Goal: Task Accomplishment & Management: Manage account settings

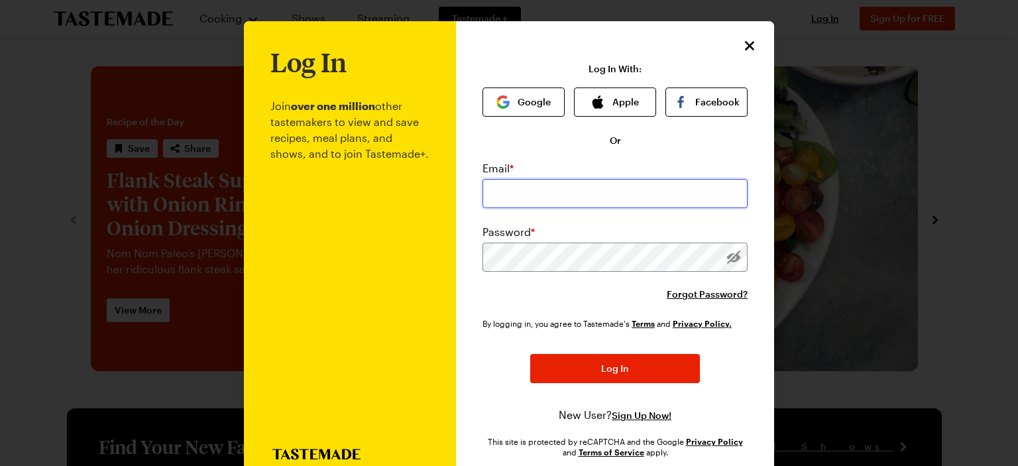
click at [601, 193] on input "email" at bounding box center [614, 193] width 265 height 29
type input "[EMAIL_ADDRESS][DOMAIN_NAME]"
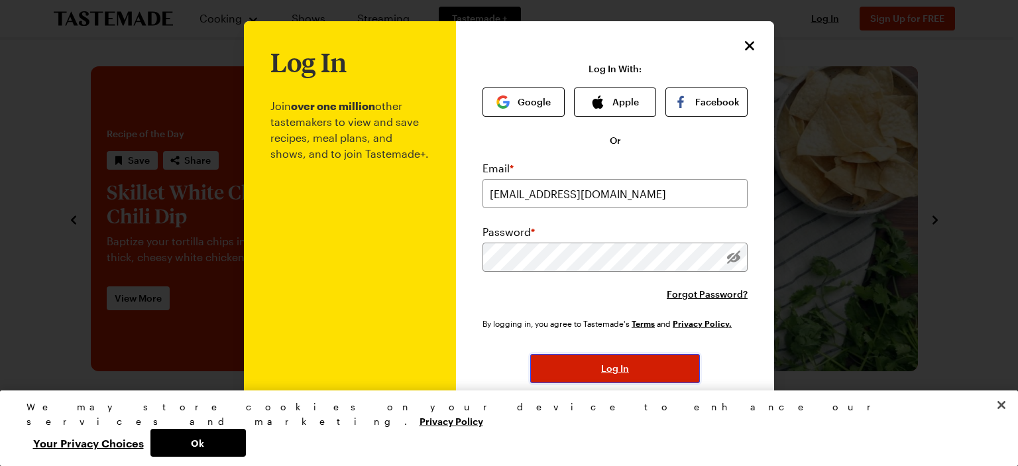
click at [641, 368] on button "Log In" at bounding box center [615, 368] width 170 height 29
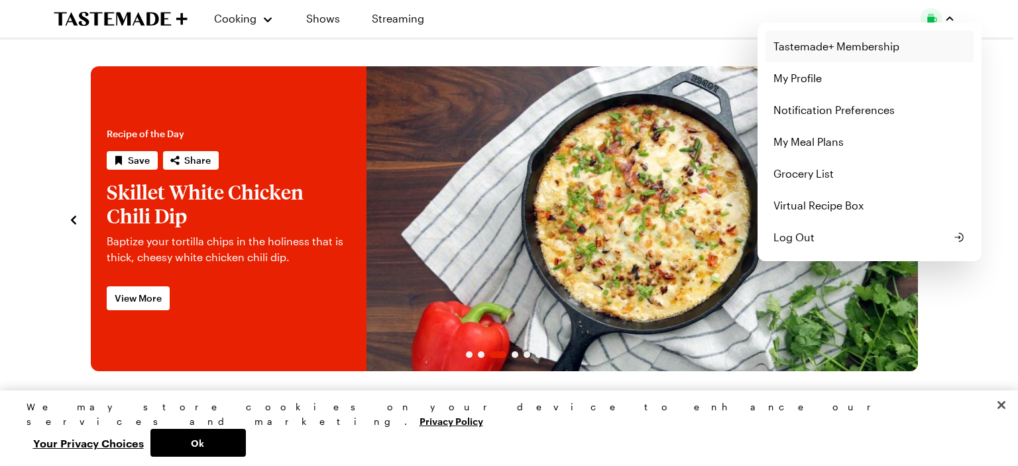
click at [822, 47] on link "Tastemade+ Membership" at bounding box center [869, 46] width 208 height 32
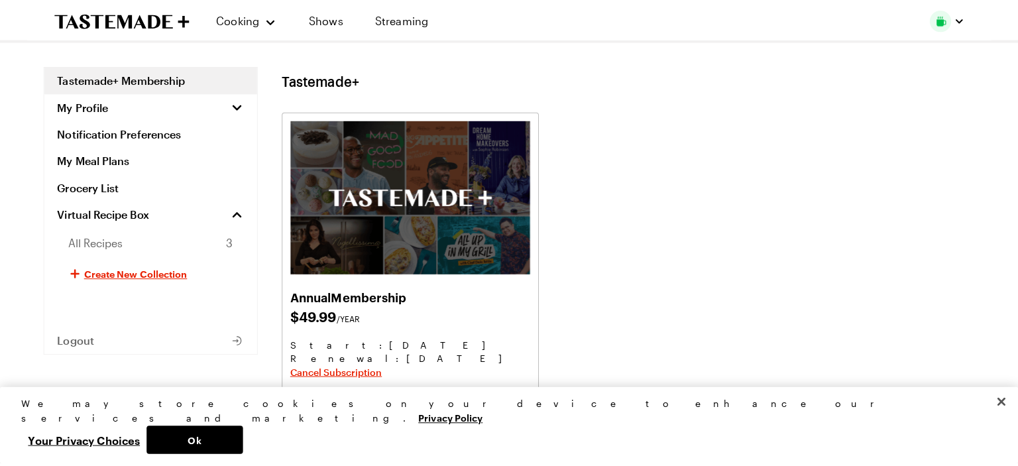
scroll to position [133, 0]
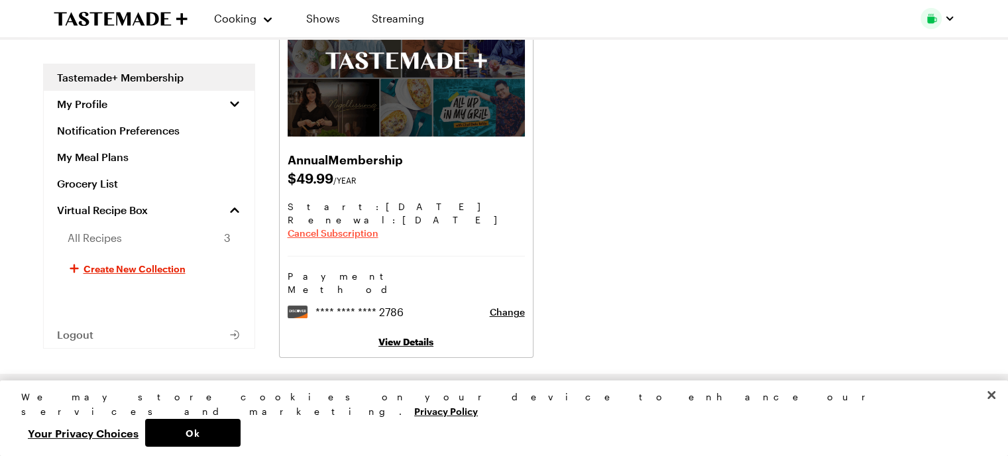
click at [337, 234] on span "Cancel Subscription" at bounding box center [333, 233] width 91 height 13
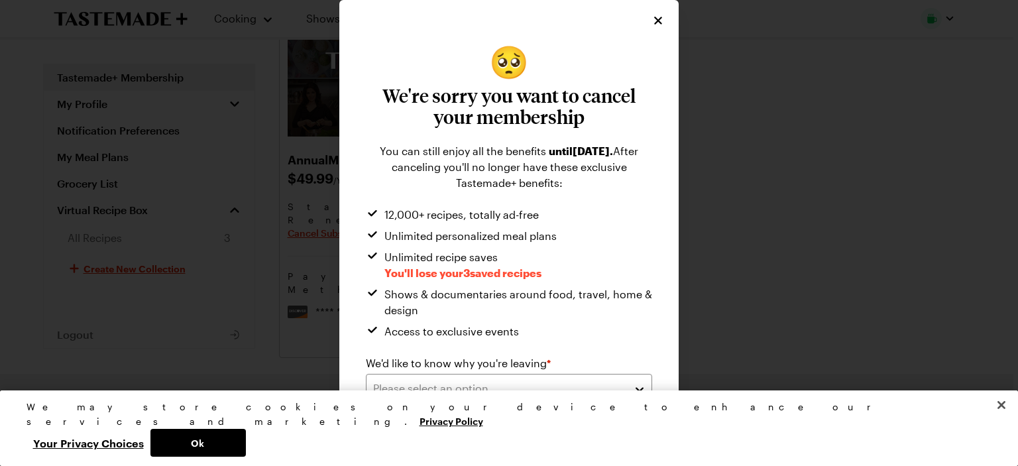
scroll to position [13, 0]
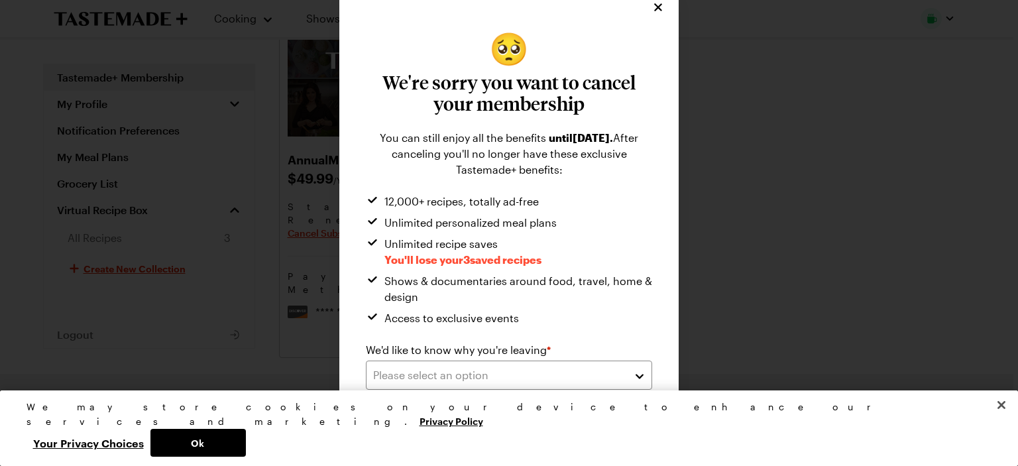
click at [625, 359] on div "We'd like to know why you're leaving * Please select an option" at bounding box center [509, 366] width 286 height 48
click at [631, 382] on button "Please select an option" at bounding box center [509, 374] width 286 height 29
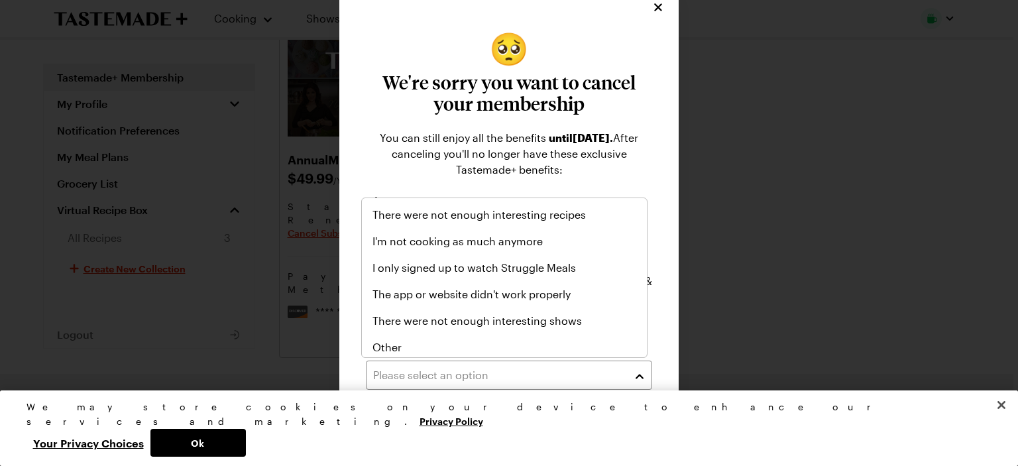
scroll to position [154, 0]
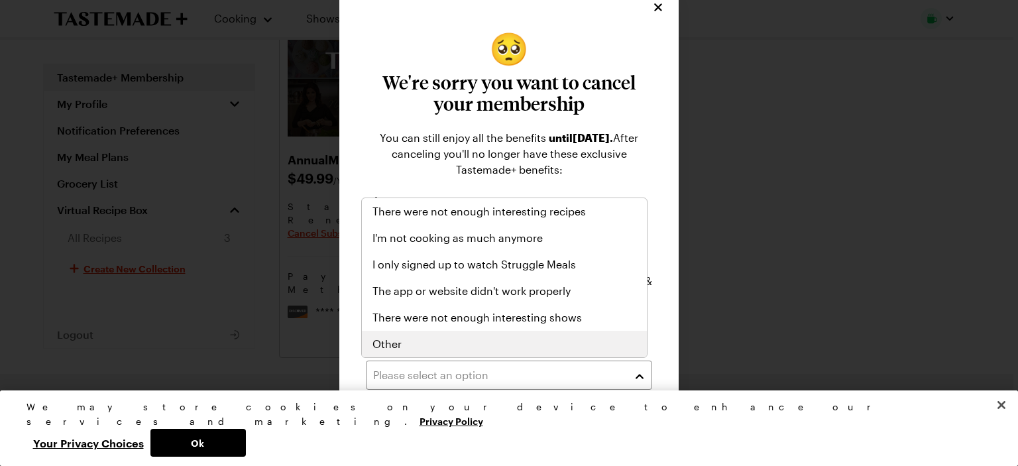
click at [567, 342] on div "Other" at bounding box center [504, 344] width 264 height 16
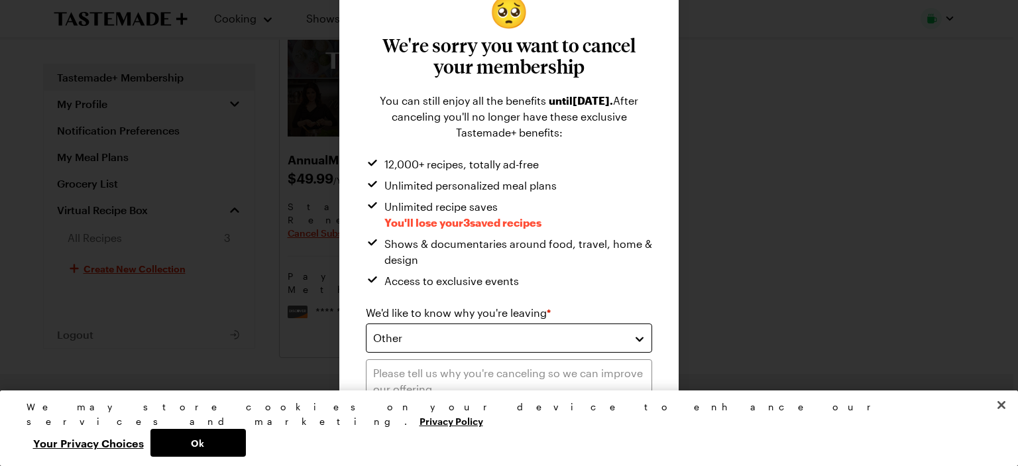
scroll to position [127, 0]
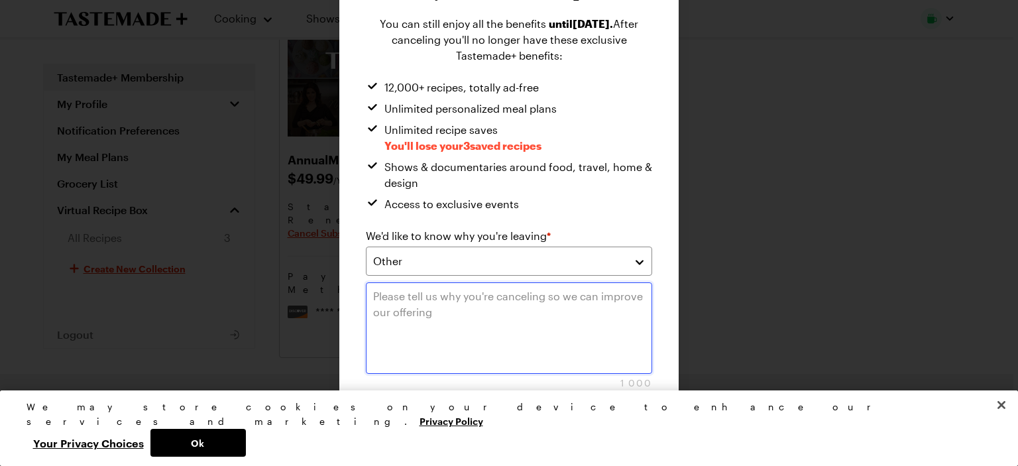
click at [561, 339] on textarea at bounding box center [509, 327] width 286 height 91
type textarea "Didn't use it enough to justify price"
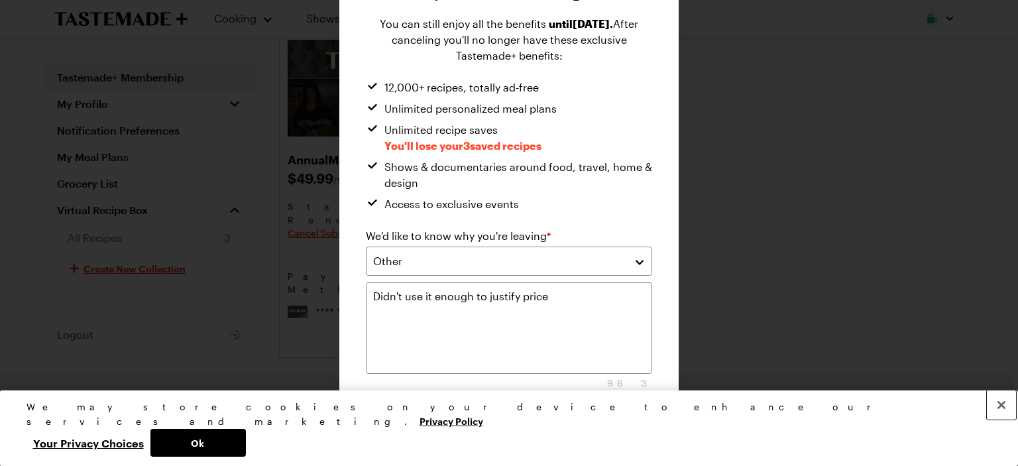
click at [1000, 419] on button "Close" at bounding box center [1000, 404] width 29 height 29
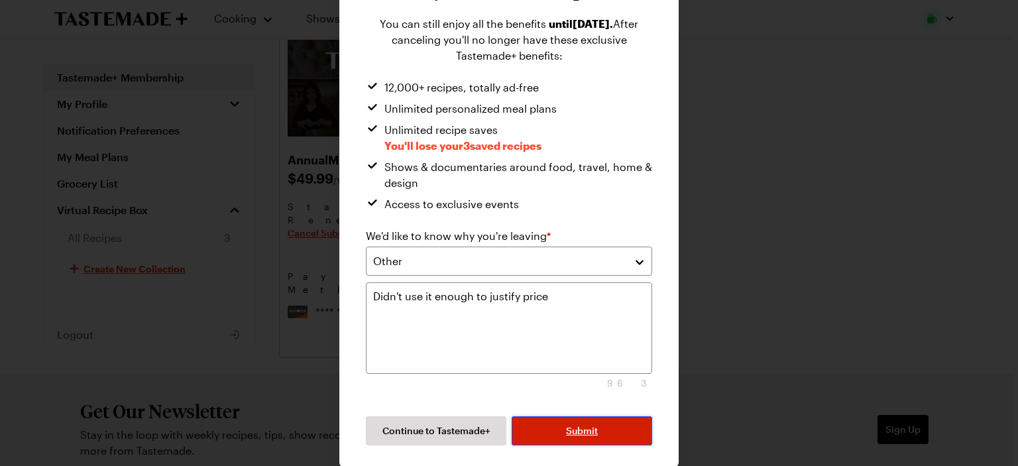
click at [578, 427] on span "Submit" at bounding box center [582, 430] width 32 height 13
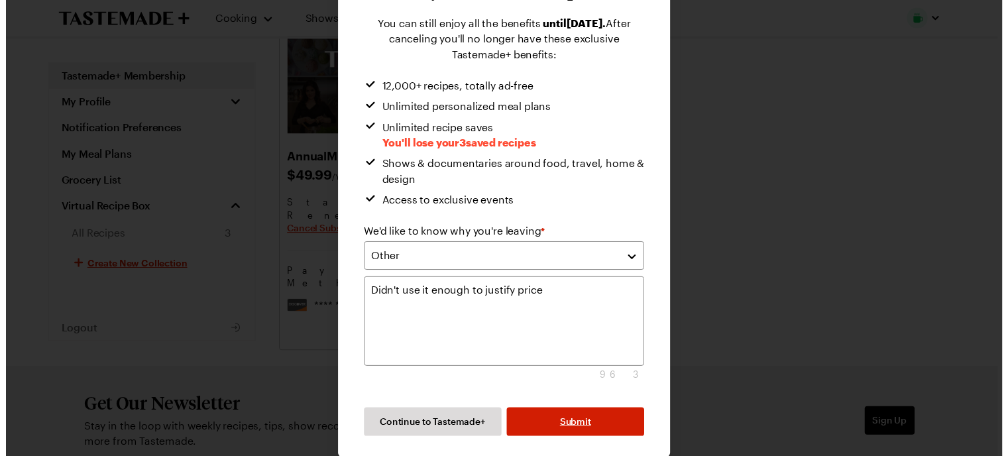
scroll to position [0, 0]
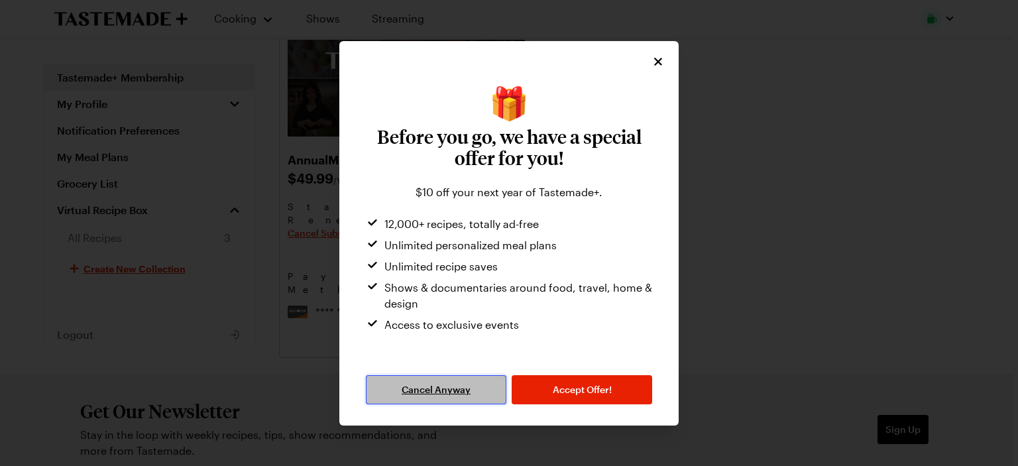
click at [436, 386] on span "Cancel Anyway" at bounding box center [435, 389] width 69 height 13
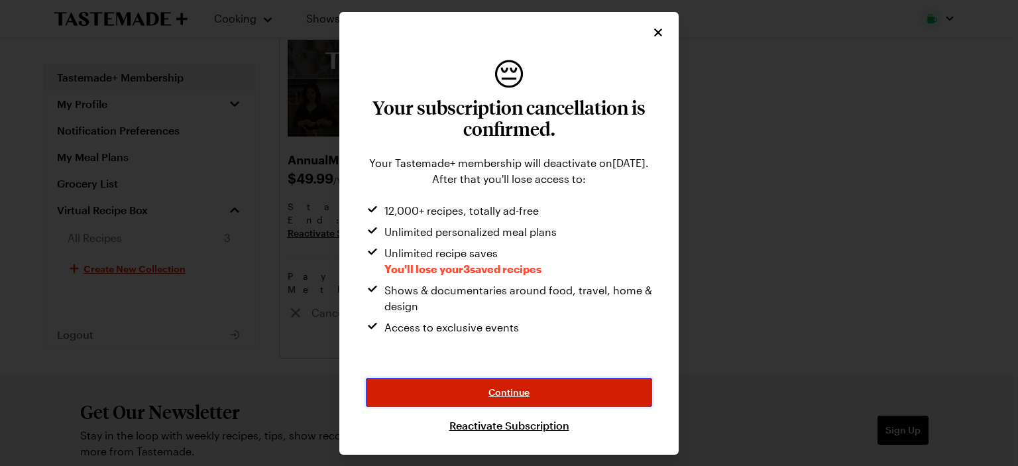
click at [535, 385] on button "Continue" at bounding box center [509, 392] width 286 height 29
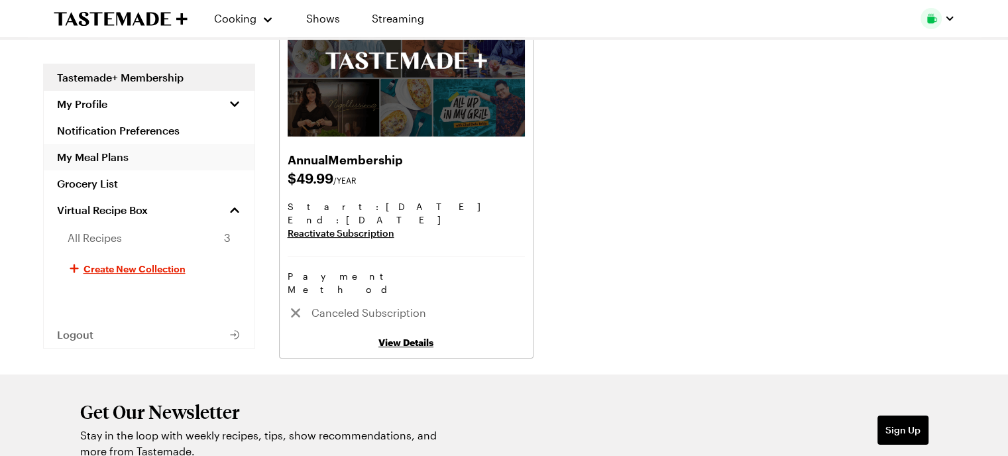
click at [92, 164] on link "My Meal Plans" at bounding box center [149, 157] width 211 height 27
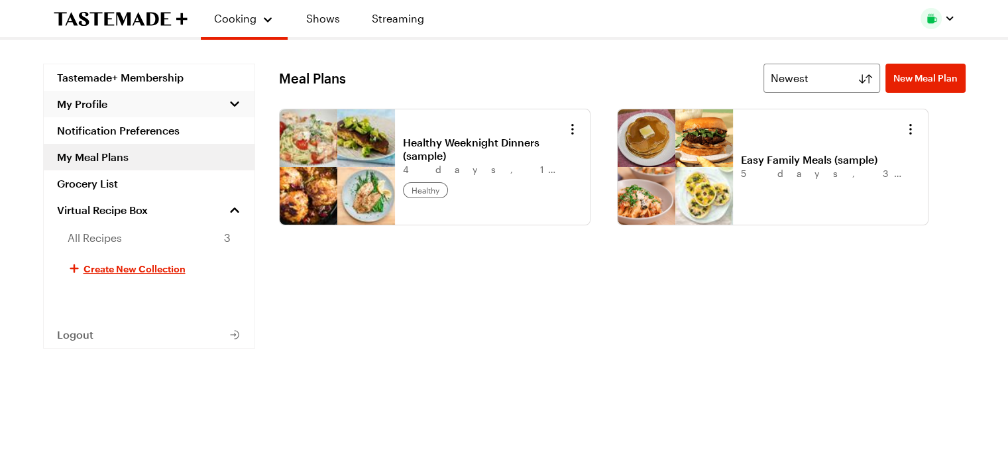
click at [107, 103] on button "My Profile" at bounding box center [149, 104] width 211 height 27
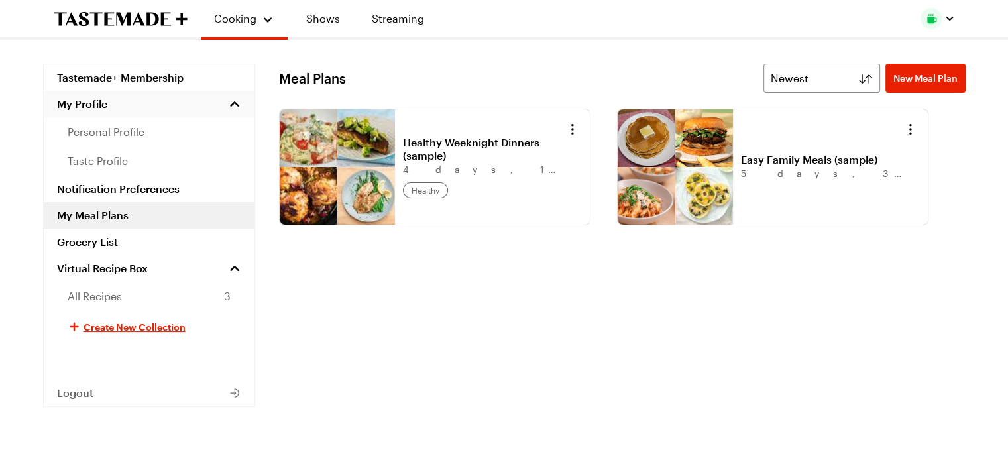
click at [107, 103] on button "My Profile" at bounding box center [149, 104] width 211 height 27
